Goal: Check status: Check status

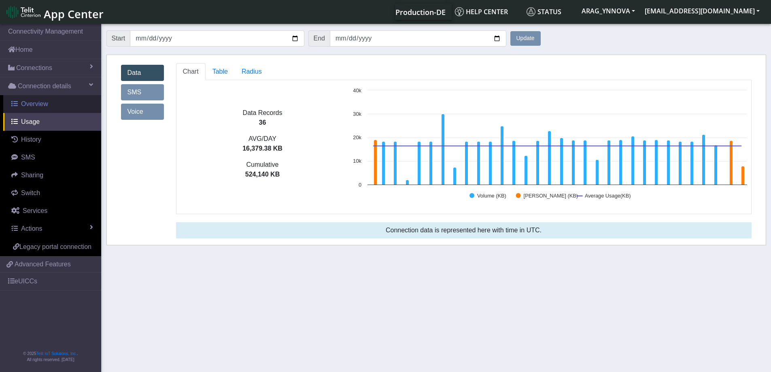
click at [38, 111] on link "Overview" at bounding box center [52, 104] width 98 height 18
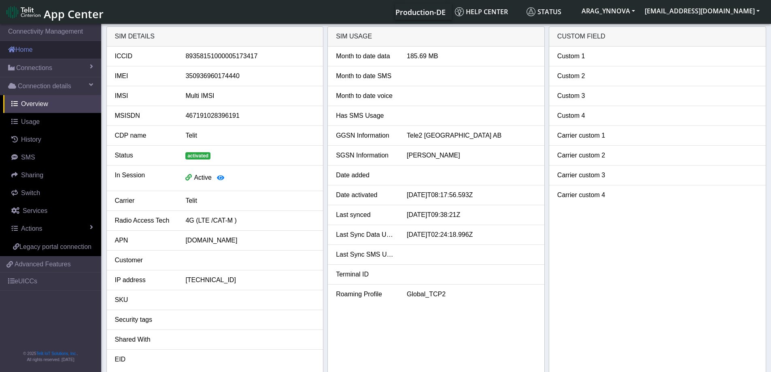
click at [48, 48] on link "Home" at bounding box center [50, 50] width 101 height 18
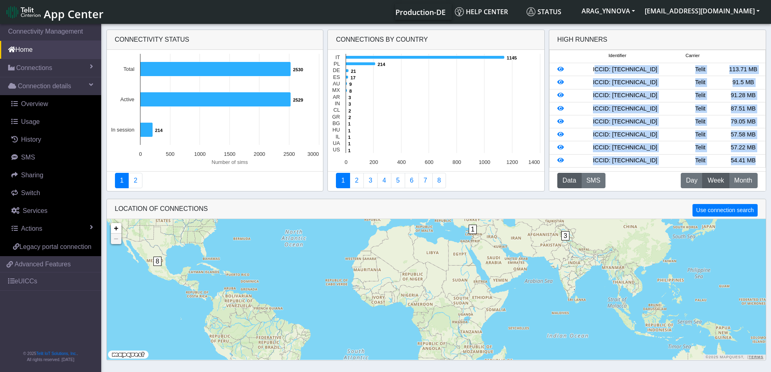
drag, startPoint x: 583, startPoint y: 69, endPoint x: 756, endPoint y: 164, distance: 197.6
click at [756, 164] on ul "Identifier Carrier ICCID: [TECHNICAL_ID] Telit 113.71 MB ICCID: [TECHNICAL_ID] …" at bounding box center [657, 109] width 216 height 118
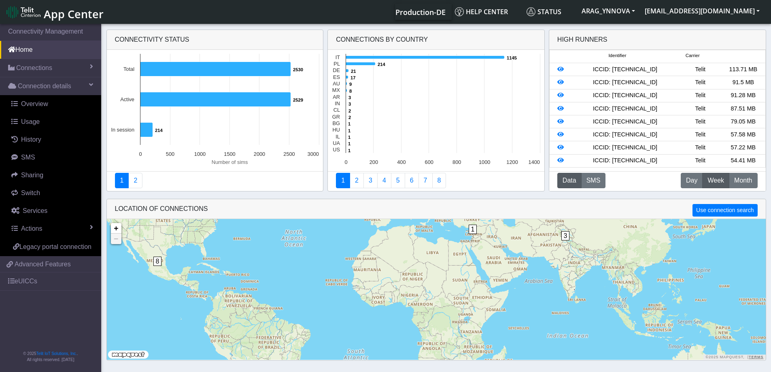
click at [659, 180] on div "Data SMS D Day W Week M Month" at bounding box center [657, 181] width 200 height 17
click at [560, 95] on icon at bounding box center [560, 95] width 6 height 6
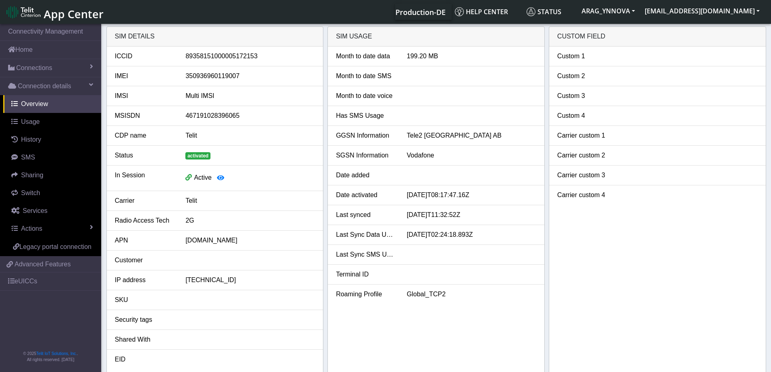
click at [220, 78] on div "350936960119007" at bounding box center [250, 76] width 142 height 10
click at [221, 78] on div "350936960119007" at bounding box center [250, 76] width 142 height 10
copy div "350936960119007"
click at [33, 51] on link "Home" at bounding box center [50, 50] width 101 height 18
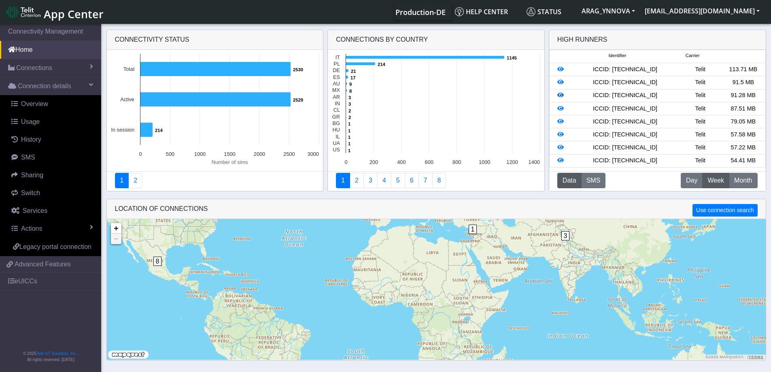
click at [560, 92] on link at bounding box center [560, 95] width 6 height 6
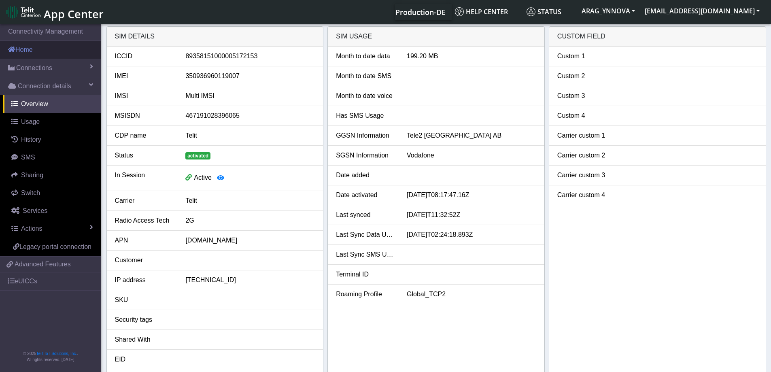
click at [40, 58] on link "Home" at bounding box center [50, 50] width 101 height 18
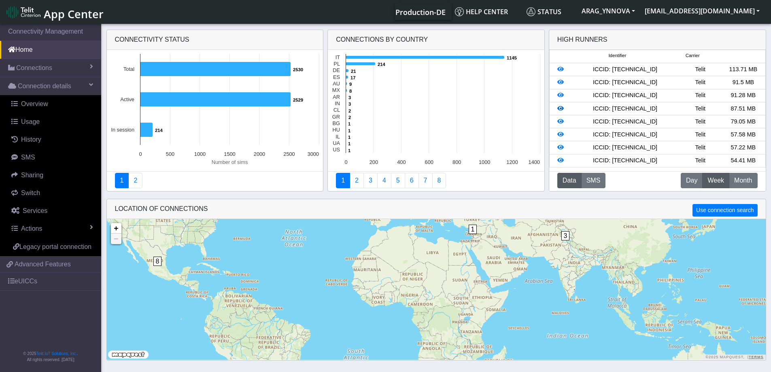
click at [560, 108] on icon at bounding box center [560, 109] width 6 height 6
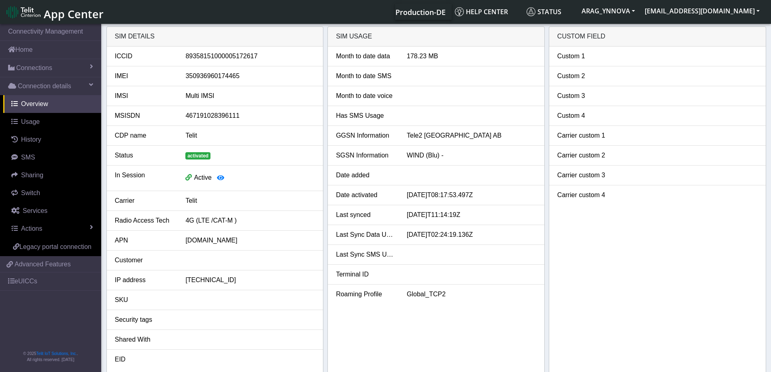
click at [206, 75] on div "350936960174465" at bounding box center [250, 76] width 142 height 10
copy div "350936960174465"
click at [29, 56] on link "Home" at bounding box center [50, 50] width 101 height 18
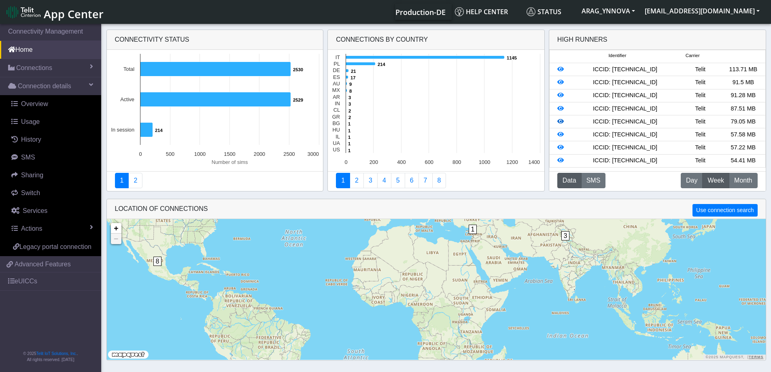
click at [561, 123] on icon at bounding box center [560, 122] width 6 height 6
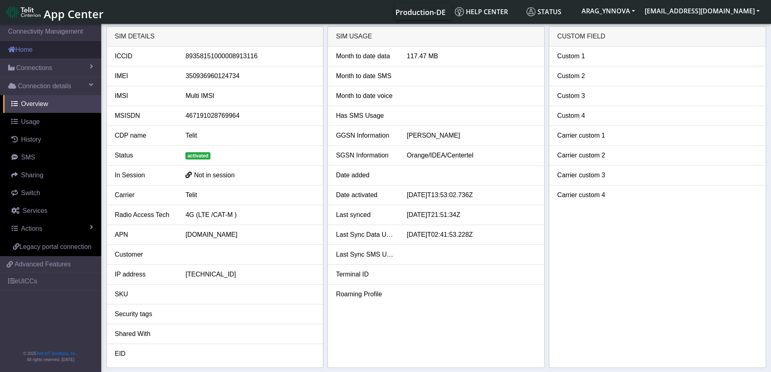
click at [35, 50] on link "Home" at bounding box center [50, 50] width 101 height 18
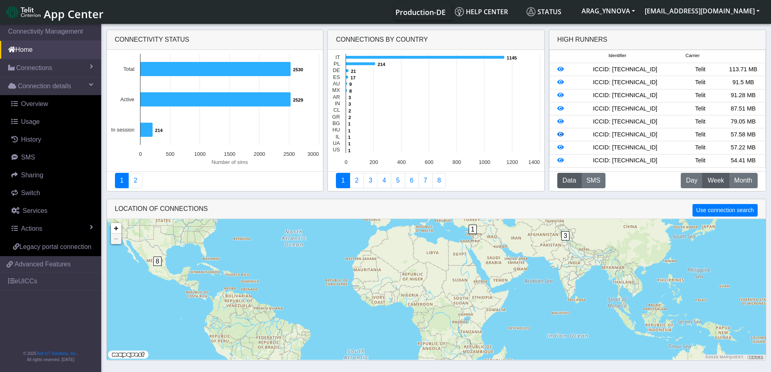
click at [561, 135] on icon at bounding box center [560, 135] width 6 height 6
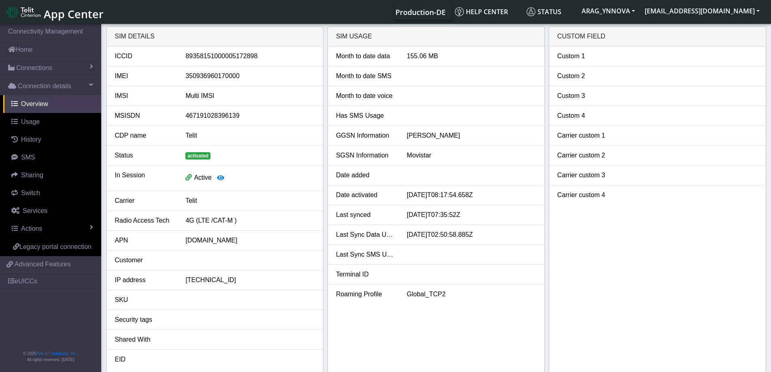
click at [223, 77] on div "350936960170000" at bounding box center [250, 76] width 142 height 10
copy div "350936960170000"
click at [24, 52] on link "Home" at bounding box center [50, 50] width 101 height 18
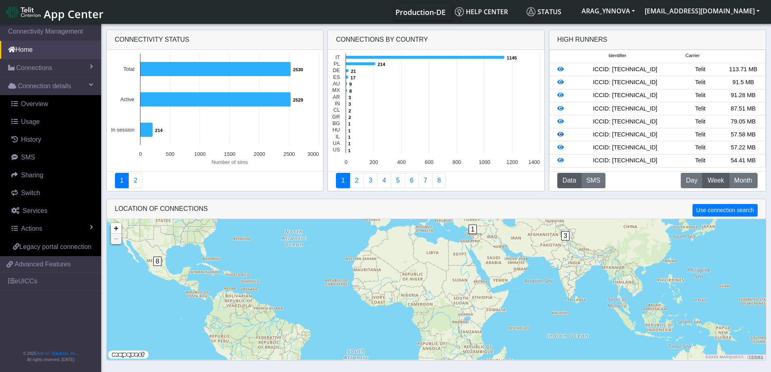
click at [558, 135] on icon at bounding box center [560, 135] width 6 height 6
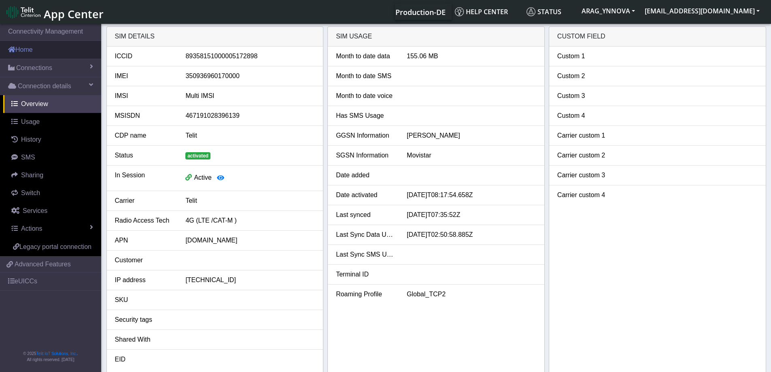
click at [32, 51] on link "Home" at bounding box center [50, 50] width 101 height 18
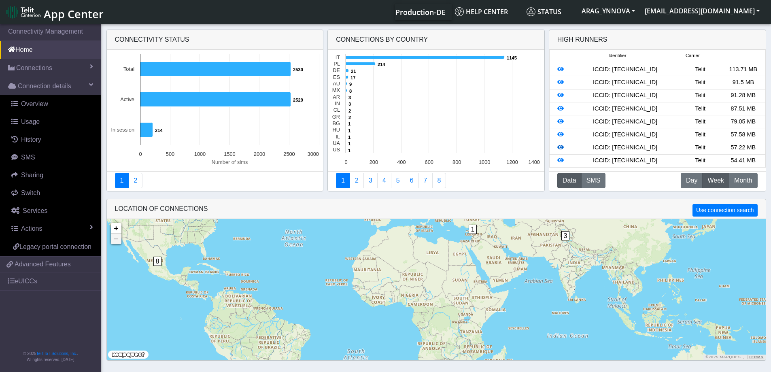
click at [558, 148] on icon at bounding box center [560, 147] width 6 height 6
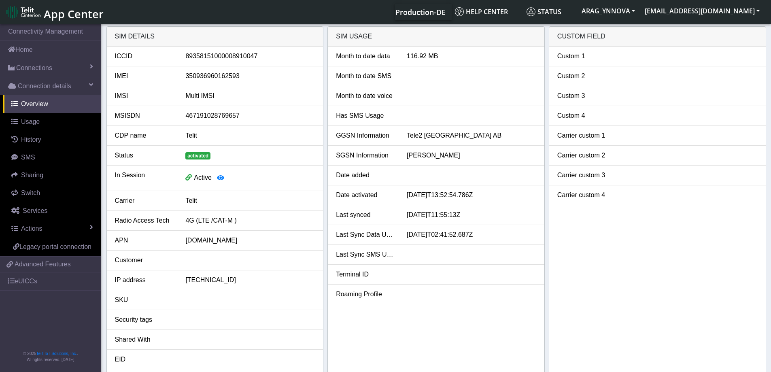
click at [203, 78] on div "350936960162593" at bounding box center [250, 76] width 142 height 10
copy div "350936960162593"
click at [44, 51] on link "Home" at bounding box center [50, 50] width 101 height 18
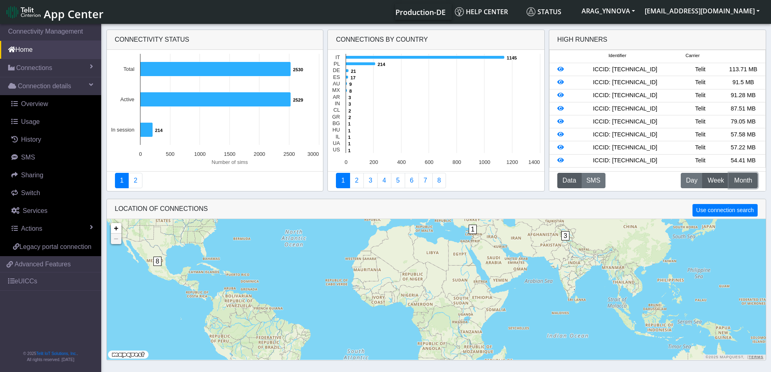
click at [742, 181] on span "Month" at bounding box center [743, 181] width 18 height 10
click at [560, 94] on icon at bounding box center [560, 95] width 6 height 6
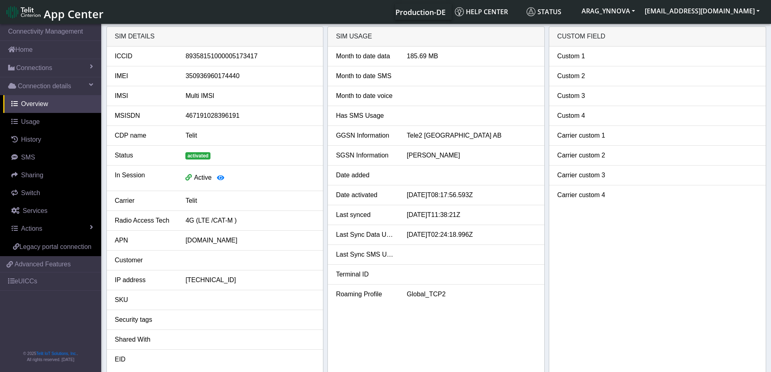
click at [212, 55] on div "89358151000005173417" at bounding box center [250, 56] width 142 height 10
click at [213, 74] on div "350936960174440" at bounding box center [250, 76] width 142 height 10
copy div "350936960174440"
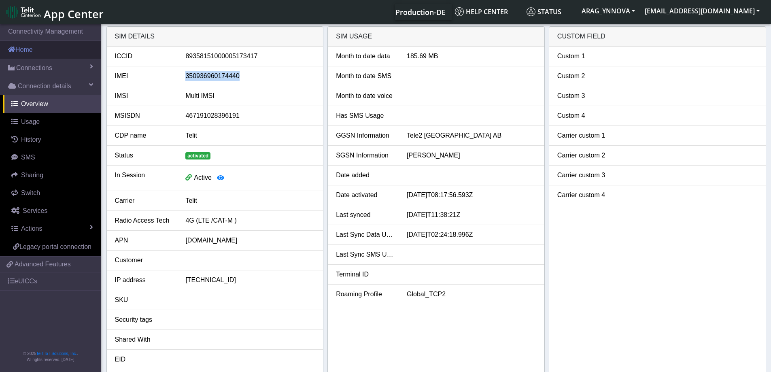
click at [62, 55] on link "Home" at bounding box center [50, 50] width 101 height 18
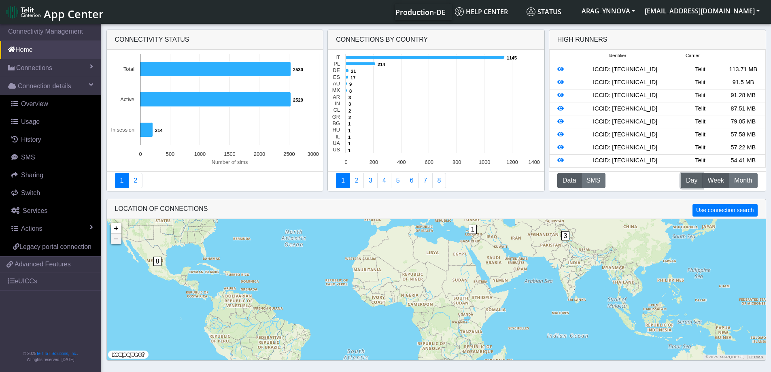
click at [694, 183] on span "Day" at bounding box center [691, 181] width 11 height 10
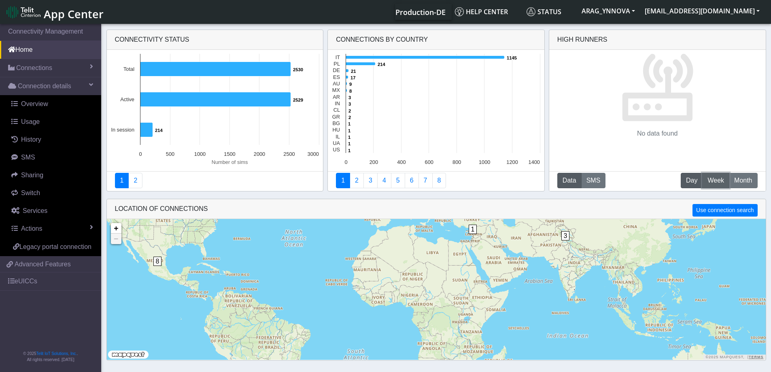
click at [715, 182] on span "Week" at bounding box center [715, 181] width 17 height 10
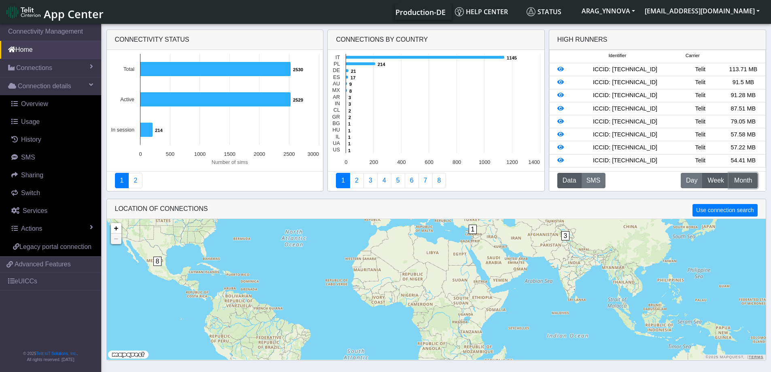
click at [742, 180] on span "Month" at bounding box center [743, 181] width 18 height 10
click at [558, 124] on icon at bounding box center [560, 122] width 6 height 6
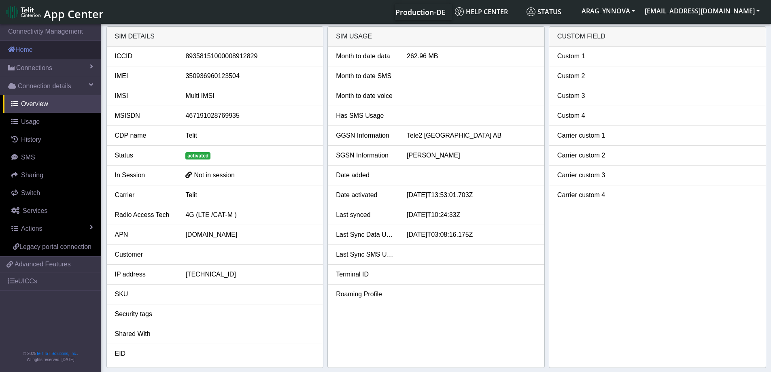
click at [49, 50] on link "Home" at bounding box center [50, 50] width 101 height 18
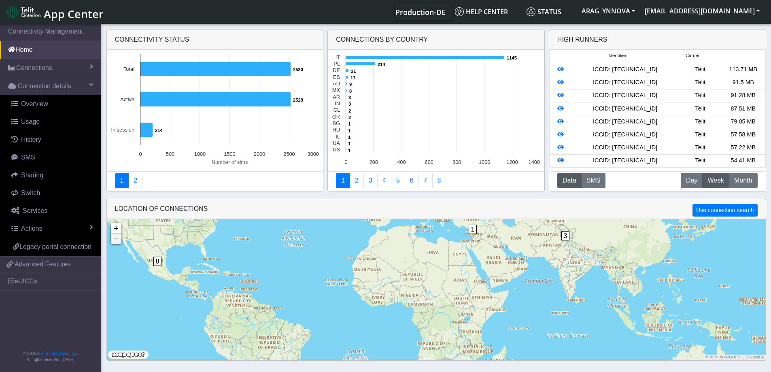
click at [562, 163] on icon at bounding box center [560, 160] width 6 height 6
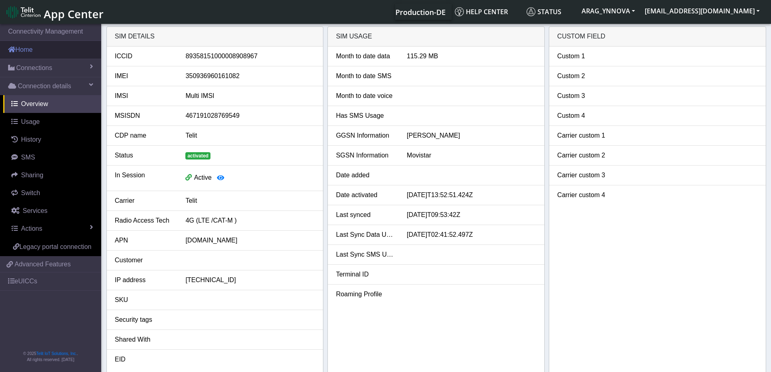
click at [28, 50] on link "Home" at bounding box center [50, 50] width 101 height 18
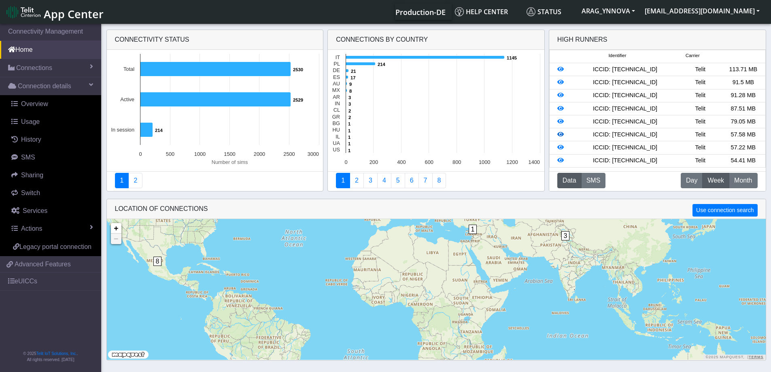
click at [560, 137] on icon at bounding box center [560, 135] width 6 height 6
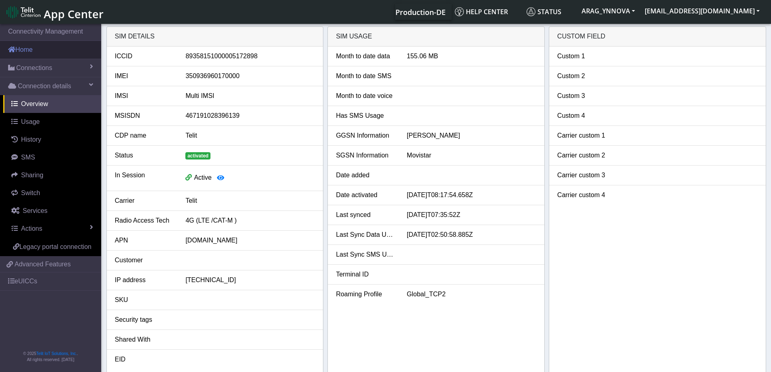
click at [21, 52] on link "Home" at bounding box center [50, 50] width 101 height 18
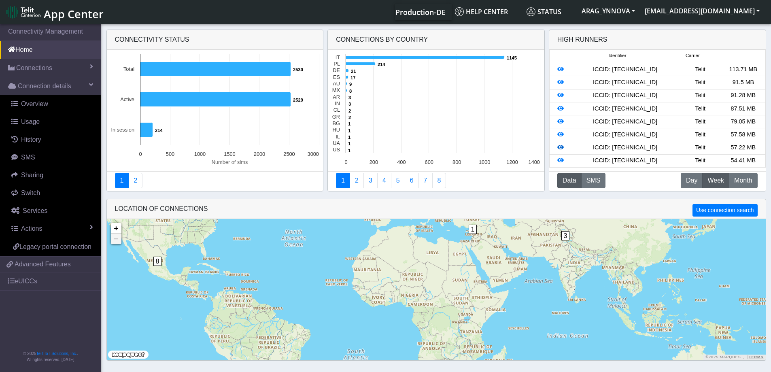
click at [562, 147] on icon at bounding box center [560, 147] width 6 height 6
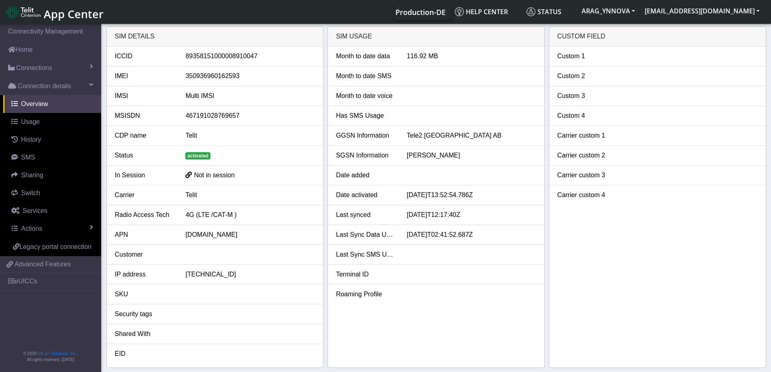
click at [217, 78] on div "350936960162593" at bounding box center [250, 76] width 142 height 10
copy div "350936960162593"
click at [38, 49] on link "Home" at bounding box center [50, 50] width 101 height 18
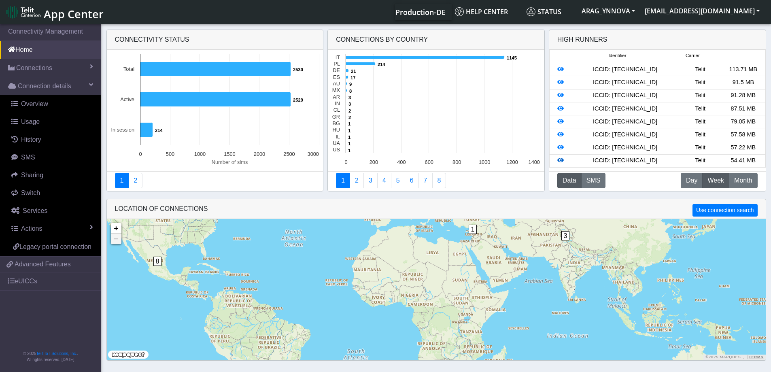
click at [559, 160] on icon at bounding box center [560, 160] width 6 height 6
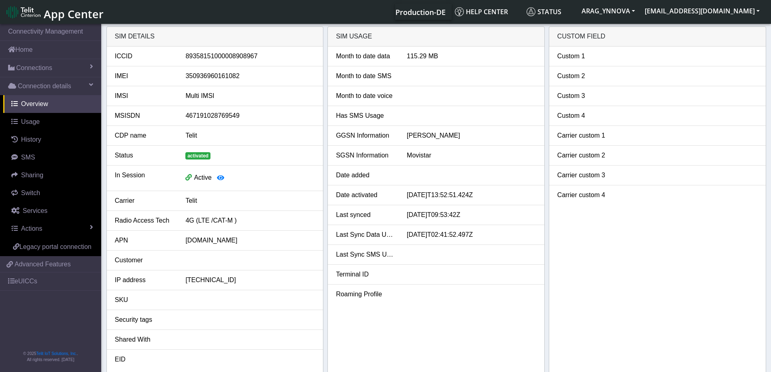
click at [222, 77] on div "350936960161082" at bounding box center [250, 76] width 142 height 10
copy div "350936960161082"
click at [43, 49] on link "Home" at bounding box center [50, 50] width 101 height 18
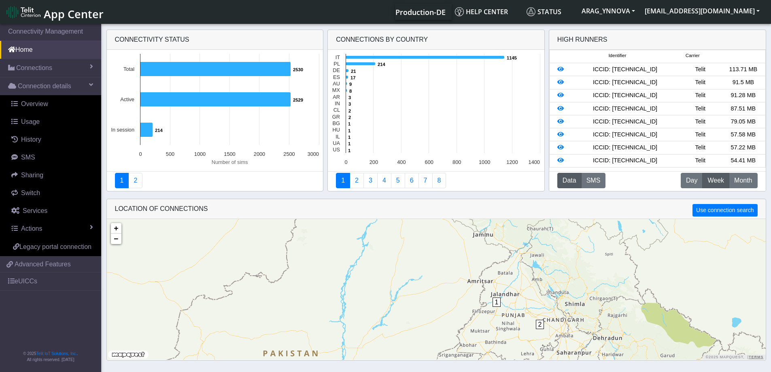
click at [496, 303] on span "1" at bounding box center [496, 301] width 8 height 9
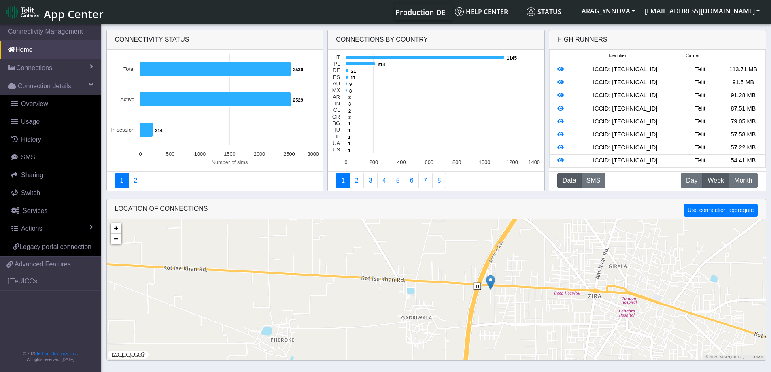
click at [491, 284] on img at bounding box center [490, 282] width 9 height 15
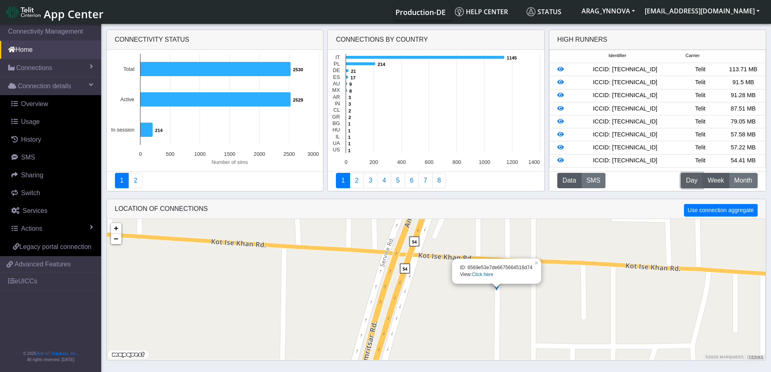
click at [690, 176] on span "Day" at bounding box center [691, 181] width 11 height 10
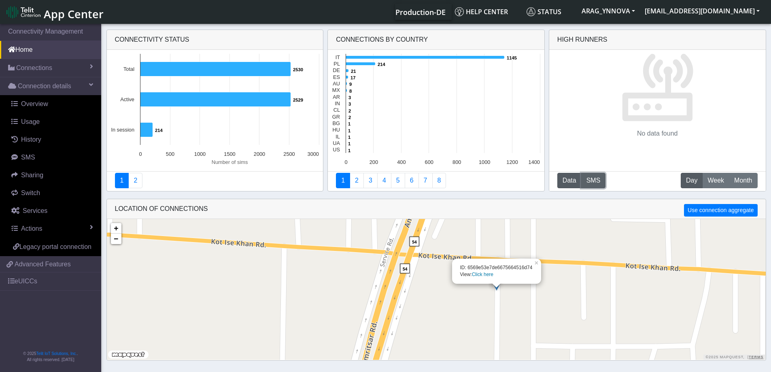
click at [594, 181] on button "SMS" at bounding box center [593, 180] width 25 height 15
click at [562, 178] on button "Data" at bounding box center [569, 180] width 24 height 15
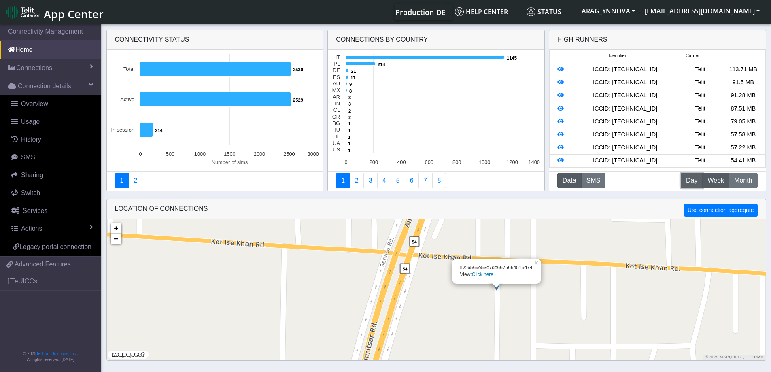
click at [690, 178] on span "Day" at bounding box center [691, 181] width 11 height 10
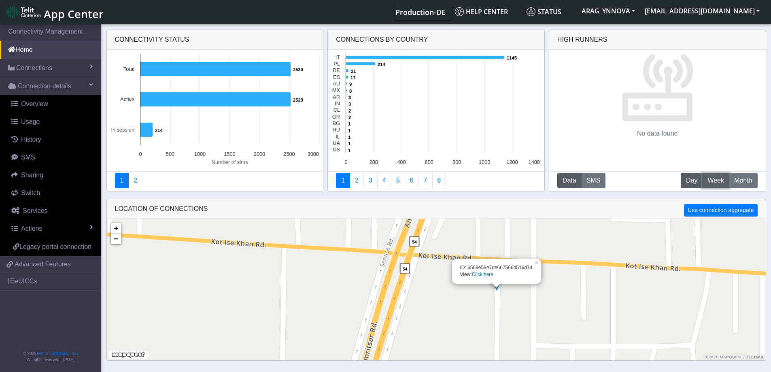
click at [711, 183] on span "Week" at bounding box center [715, 181] width 17 height 10
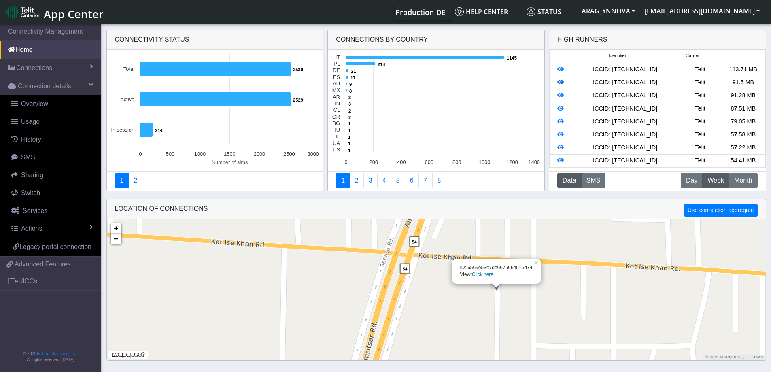
click at [561, 83] on icon at bounding box center [560, 82] width 6 height 6
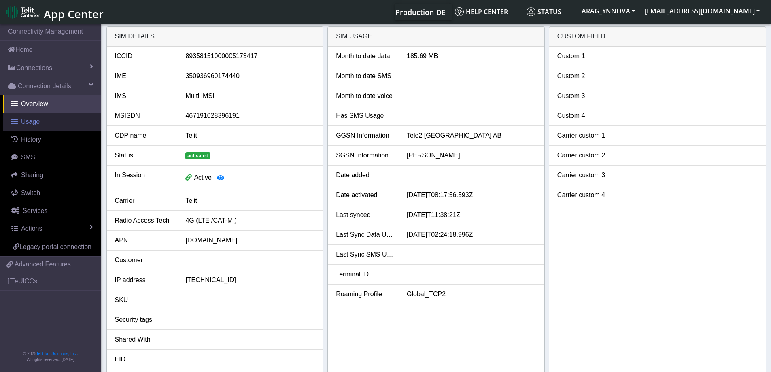
click at [40, 127] on link "Usage" at bounding box center [52, 122] width 98 height 18
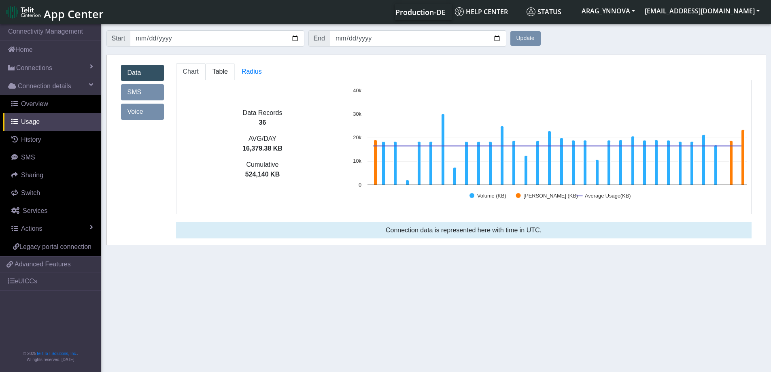
click at [223, 70] on span "Table" at bounding box center [219, 71] width 15 height 7
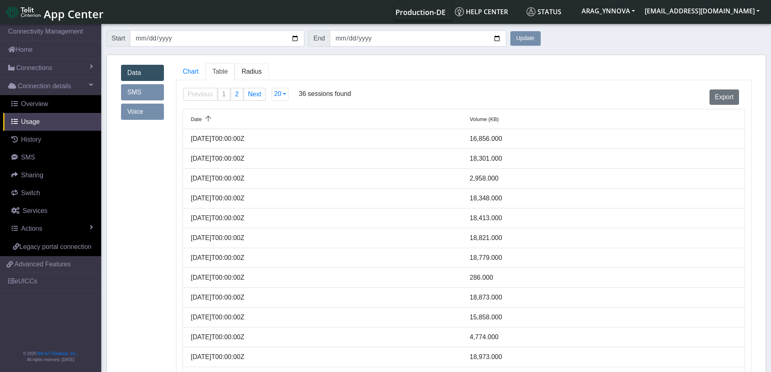
click at [251, 70] on span "Radius" at bounding box center [252, 71] width 20 height 7
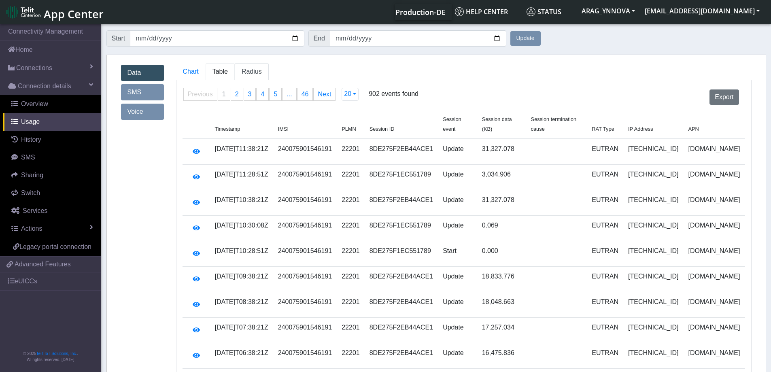
click at [225, 71] on span "Table" at bounding box center [219, 71] width 15 height 7
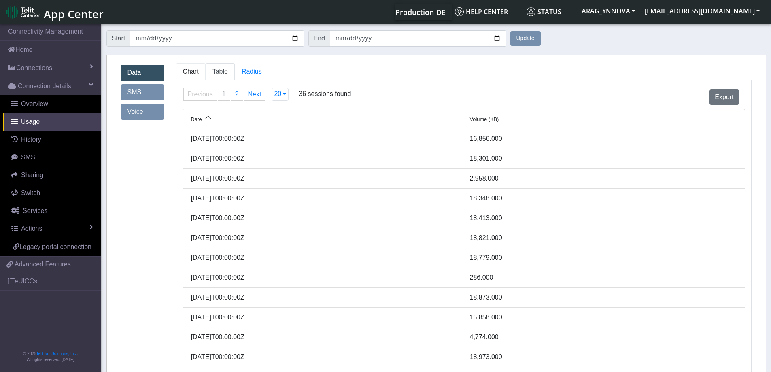
click at [193, 71] on span "Chart" at bounding box center [191, 71] width 16 height 7
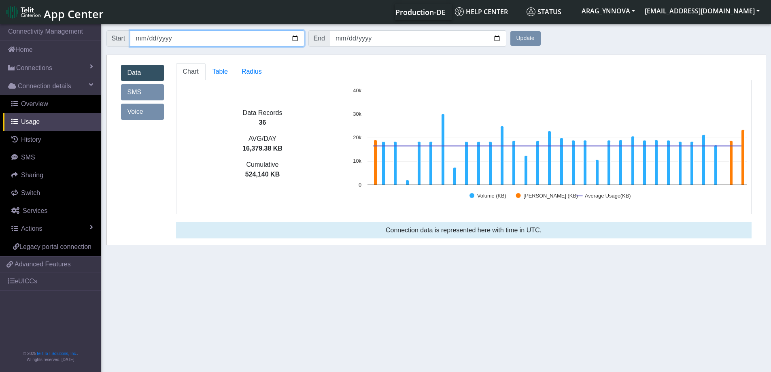
click at [292, 41] on input "[DATE]" at bounding box center [217, 38] width 174 height 16
type input "[DATE]"
click at [526, 40] on button "Update" at bounding box center [525, 38] width 30 height 15
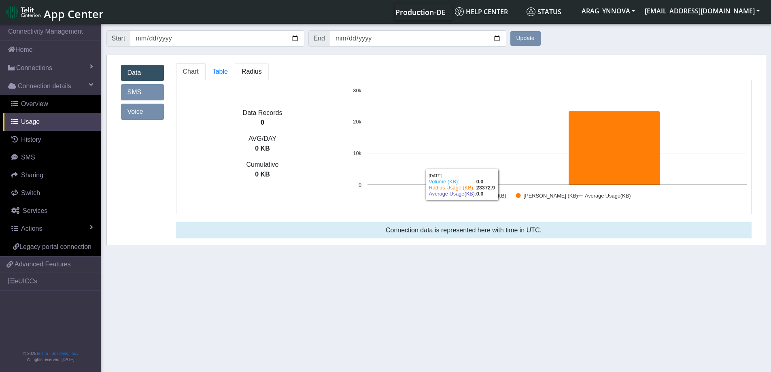
click at [248, 70] on span "Radius" at bounding box center [252, 71] width 20 height 7
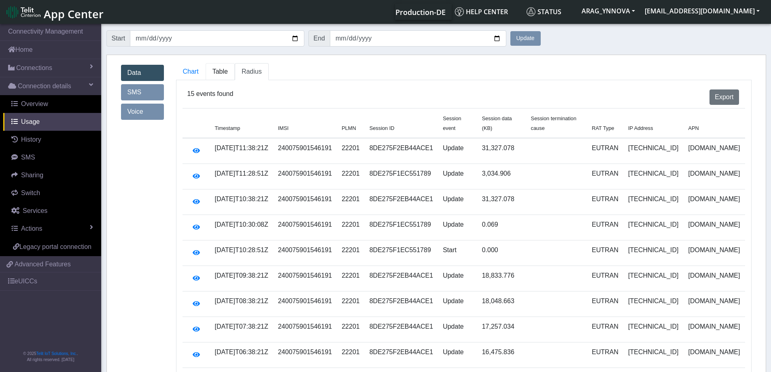
click at [227, 67] on link "Table" at bounding box center [220, 71] width 29 height 17
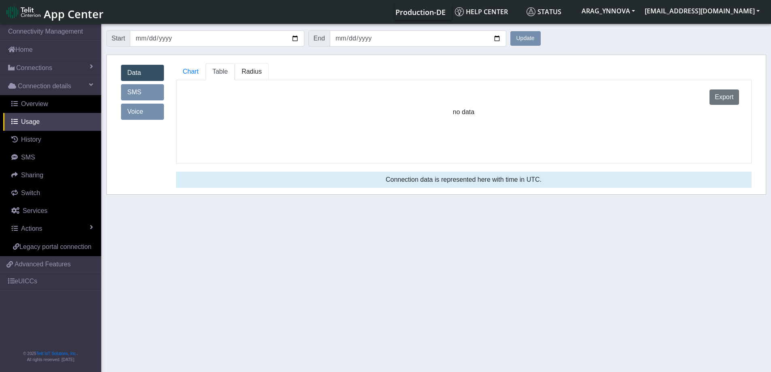
click at [244, 72] on span "Radius" at bounding box center [252, 71] width 20 height 7
